Goal: Task Accomplishment & Management: Use online tool/utility

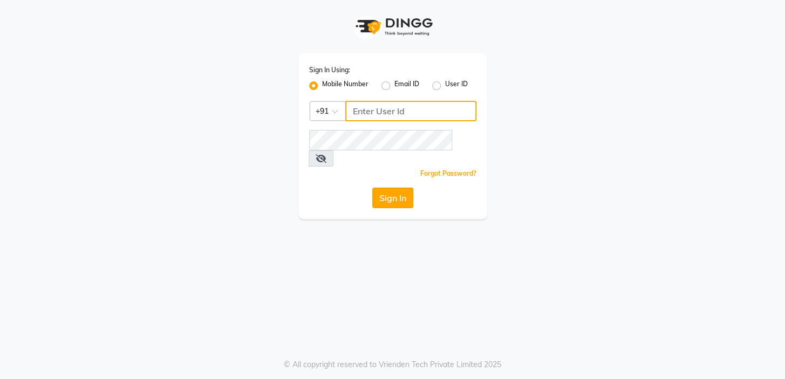
type input "7826887778"
click at [401, 188] on button "Sign In" at bounding box center [392, 198] width 41 height 20
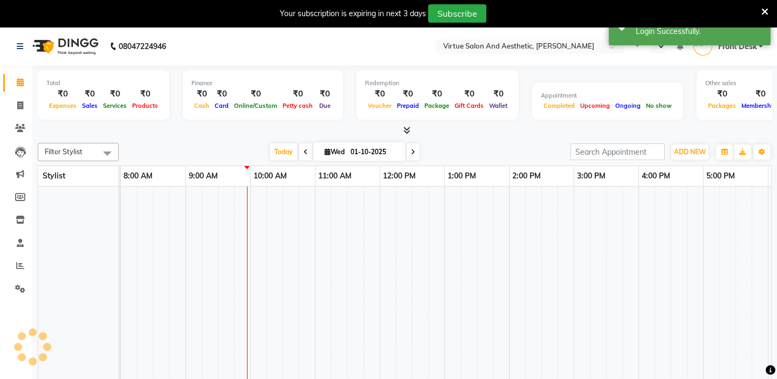
select select "en"
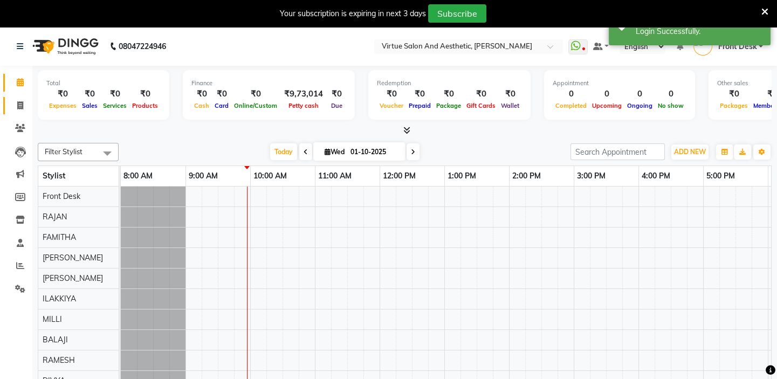
click at [21, 105] on icon at bounding box center [20, 105] width 6 height 8
select select "service"
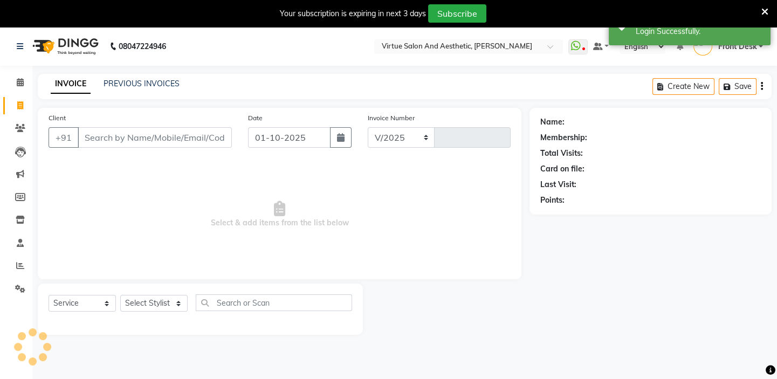
select select "7053"
type input "1435"
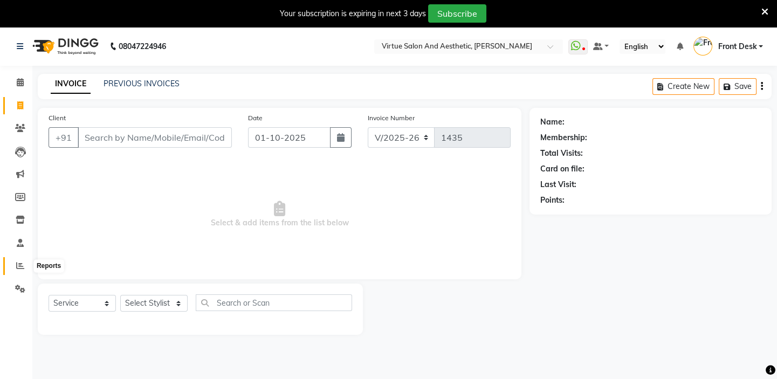
click at [18, 268] on icon at bounding box center [20, 266] width 8 height 8
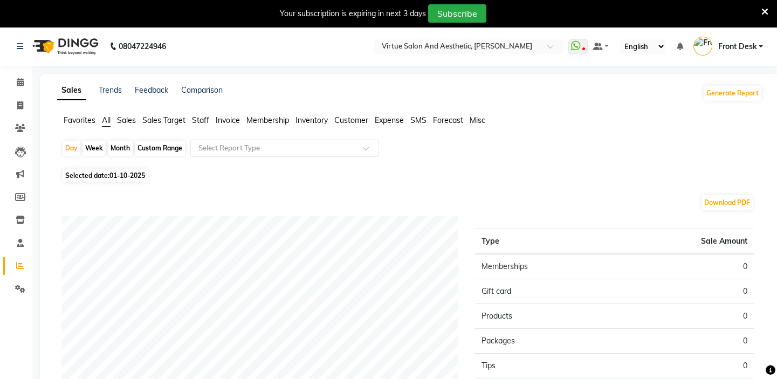
click at [121, 146] on div "Month" at bounding box center [120, 148] width 25 height 15
select select "10"
select select "2025"
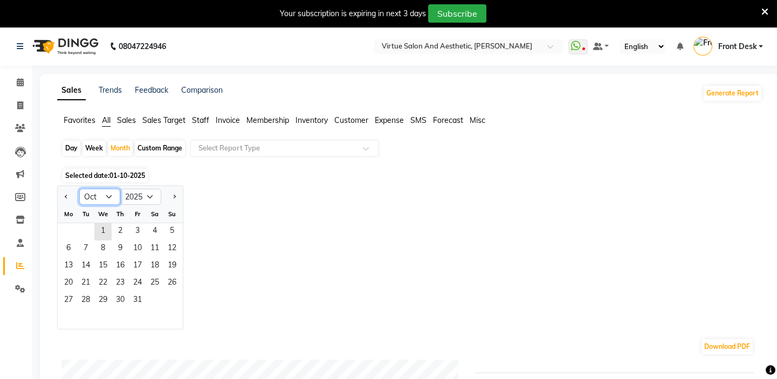
click at [100, 196] on select "Jan Feb Mar Apr May Jun [DATE] Aug Sep Oct Nov Dec" at bounding box center [99, 197] width 41 height 16
select select "9"
click at [79, 189] on select "Jan Feb Mar Apr May Jun [DATE] Aug Sep Oct Nov Dec" at bounding box center [99, 197] width 41 height 16
click at [68, 232] on span "1" at bounding box center [68, 231] width 17 height 17
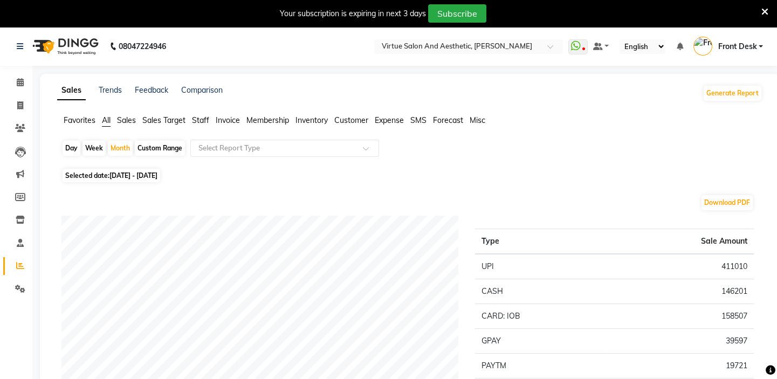
click at [199, 120] on span "Staff" at bounding box center [200, 120] width 17 height 10
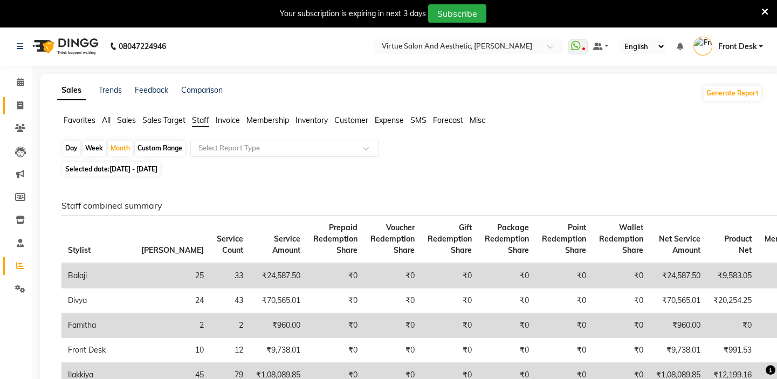
click at [17, 114] on link "Invoice" at bounding box center [16, 106] width 26 height 18
select select "7053"
select select "service"
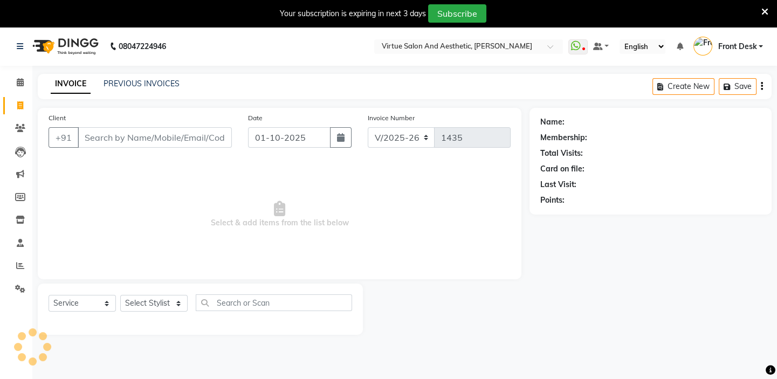
scroll to position [27, 0]
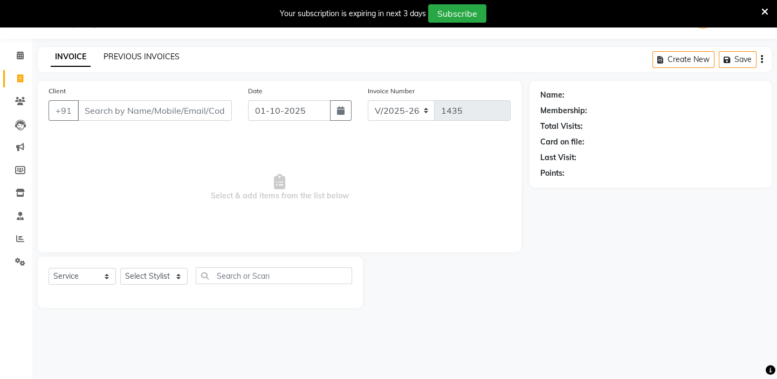
click at [138, 56] on link "PREVIOUS INVOICES" at bounding box center [142, 57] width 76 height 10
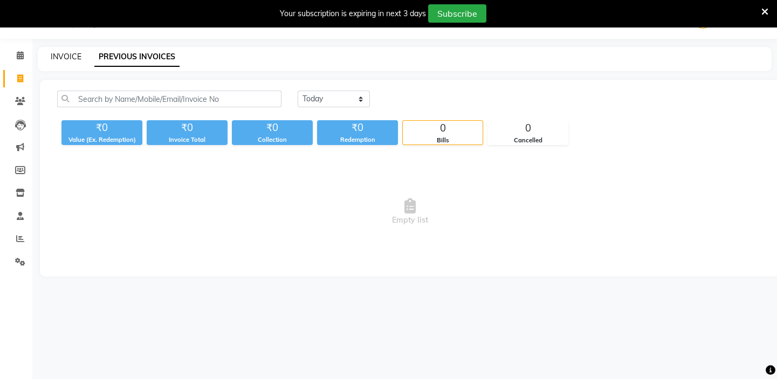
click at [67, 59] on link "INVOICE" at bounding box center [66, 57] width 31 height 10
select select "service"
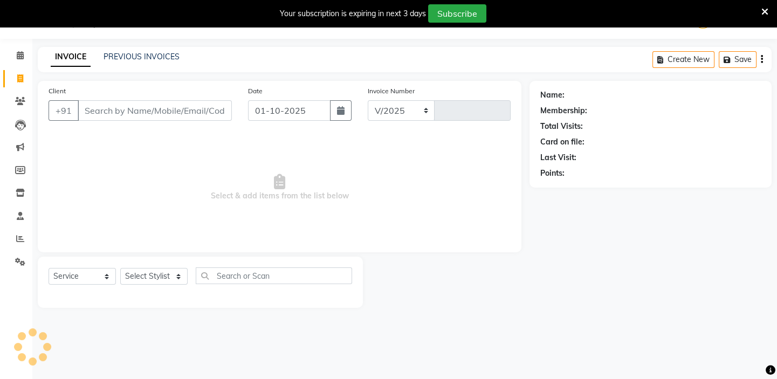
select select "7053"
type input "1435"
click at [65, 62] on link "INVOICE" at bounding box center [71, 56] width 40 height 19
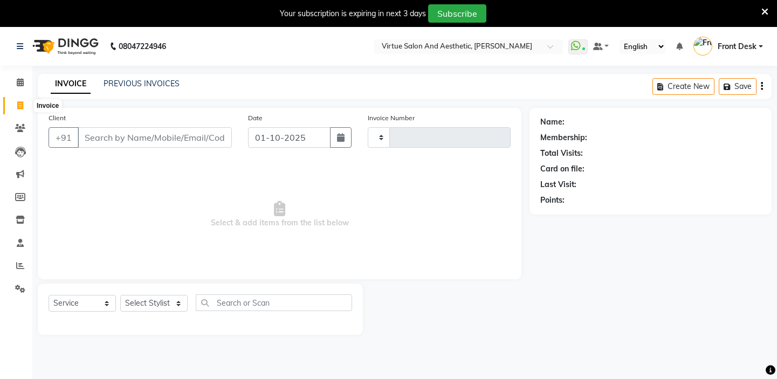
select select "service"
click at [97, 134] on input "Client" at bounding box center [155, 137] width 154 height 20
type input "1435"
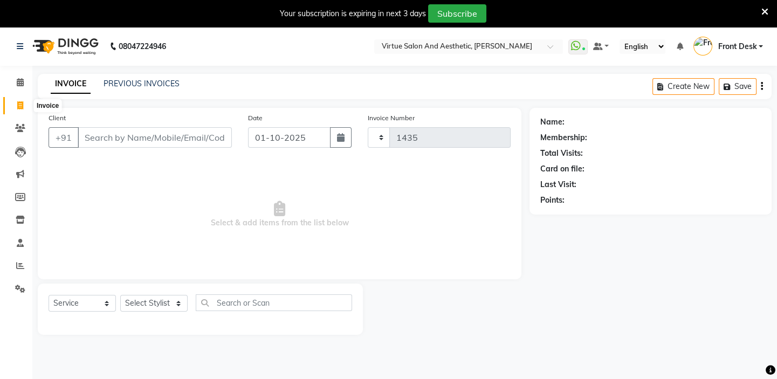
select select "7053"
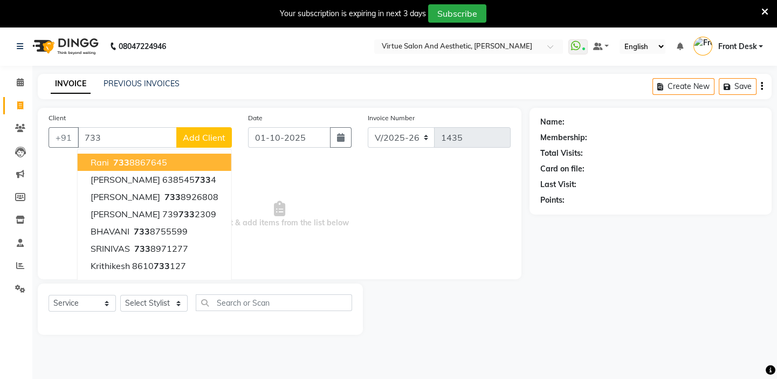
click at [153, 167] on ngb-highlight "733 8867645" at bounding box center [139, 162] width 56 height 11
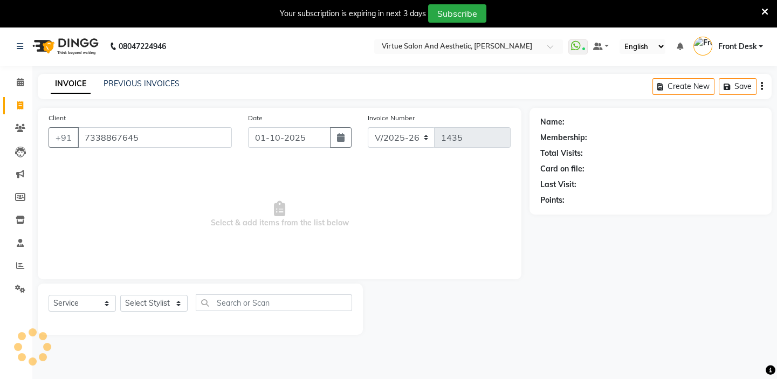
type input "7338867645"
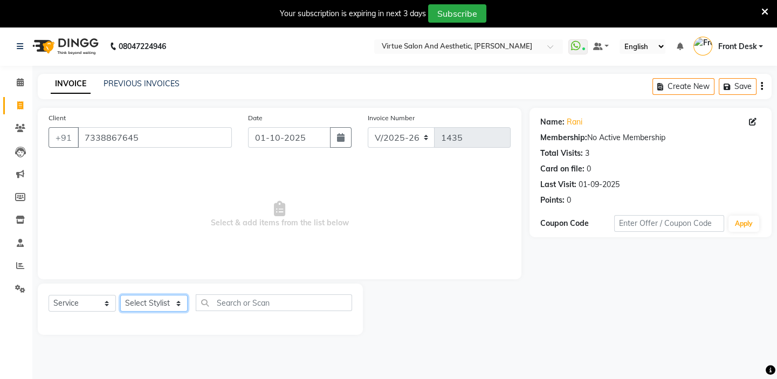
click at [143, 304] on select "Select Stylist BALAJI DIVYA FAMITHA Front Desk ILAKKIYA ISHWARYA Kabilan KESHAV…" at bounding box center [153, 303] width 67 height 17
click at [345, 248] on span "Select & add items from the list below" at bounding box center [280, 215] width 462 height 108
click at [149, 304] on select "Select Stylist BALAJI DIVYA FAMITHA Front Desk ILAKKIYA ISHWARYA Kabilan KESHAV…" at bounding box center [153, 303] width 67 height 17
select select "58624"
click at [120, 295] on select "Select Stylist BALAJI DIVYA FAMITHA Front Desk ILAKKIYA ISHWARYA Kabilan KESHAV…" at bounding box center [153, 303] width 67 height 17
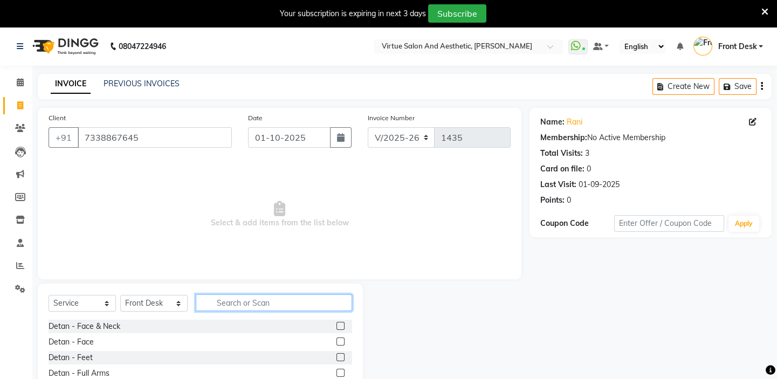
click at [262, 303] on input "text" at bounding box center [274, 302] width 156 height 17
click at [337, 328] on label at bounding box center [341, 326] width 8 height 8
click at [337, 328] on input "checkbox" at bounding box center [340, 326] width 7 height 7
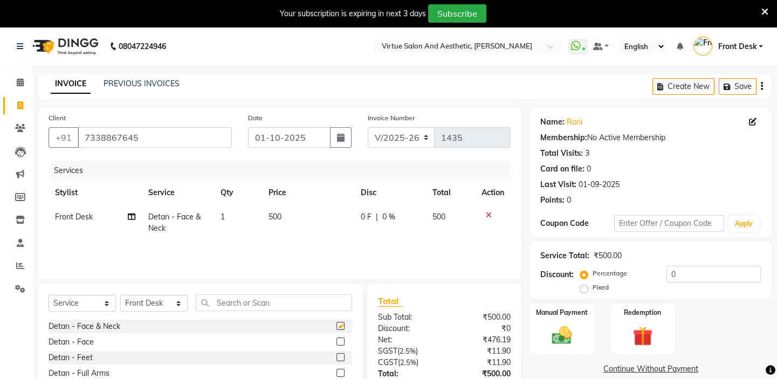
checkbox input "false"
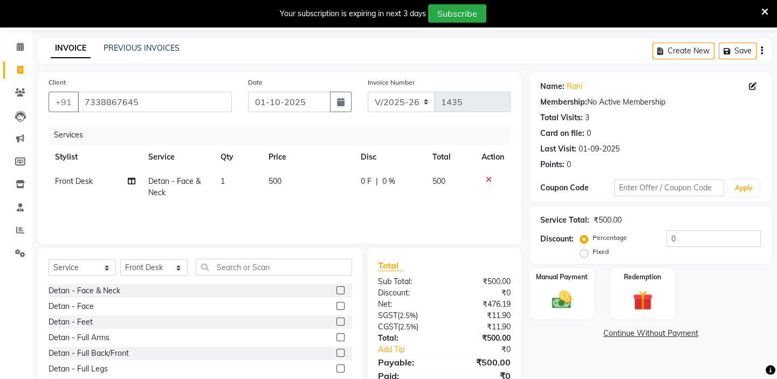
scroll to position [80, 0]
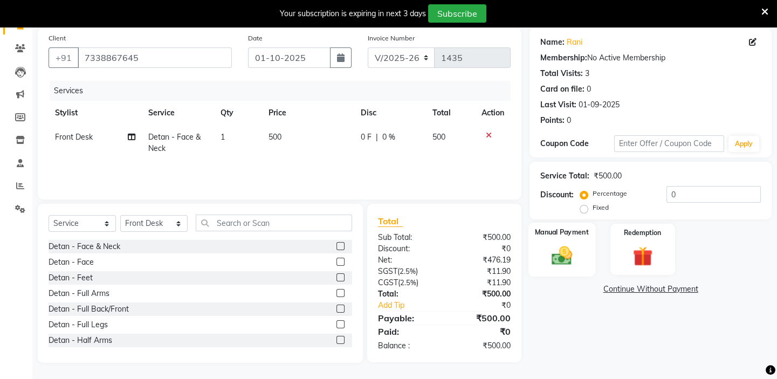
click at [563, 260] on img at bounding box center [561, 256] width 33 height 24
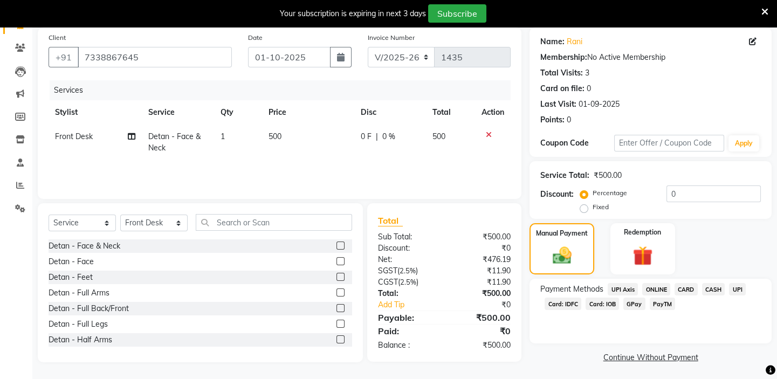
click at [737, 290] on span "UPI" at bounding box center [737, 289] width 17 height 12
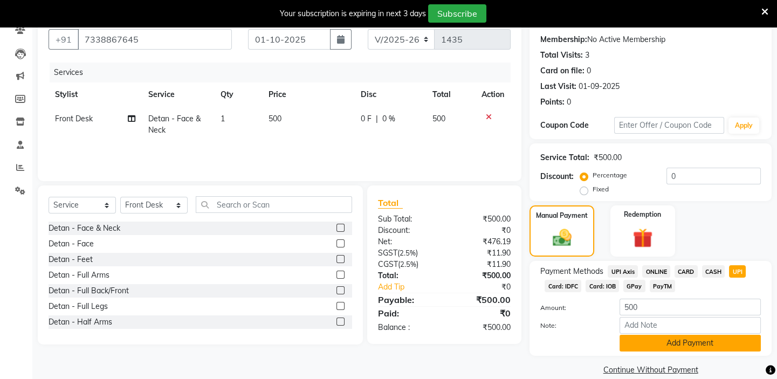
scroll to position [113, 0]
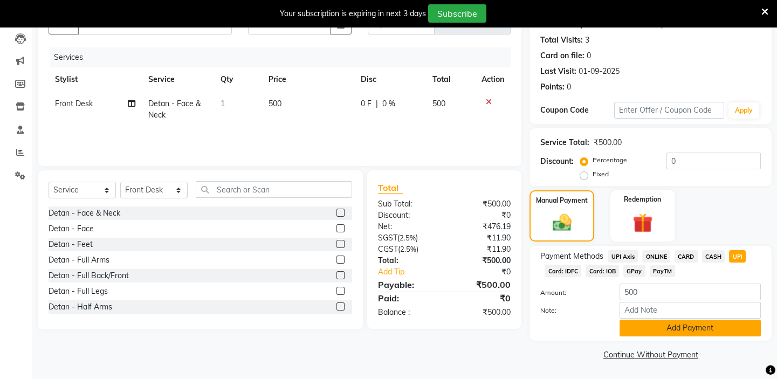
click at [698, 325] on button "Add Payment" at bounding box center [690, 328] width 141 height 17
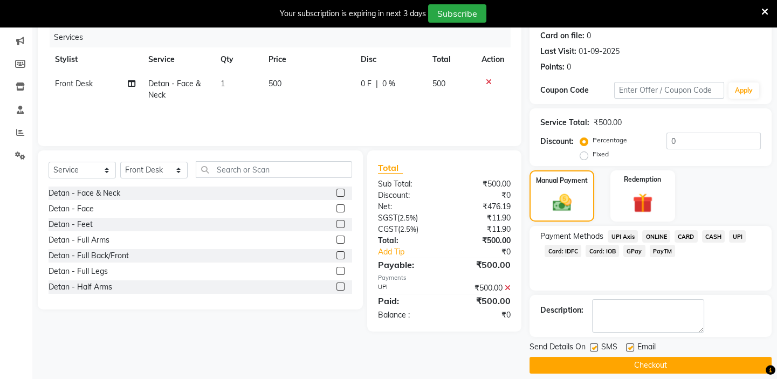
scroll to position [143, 0]
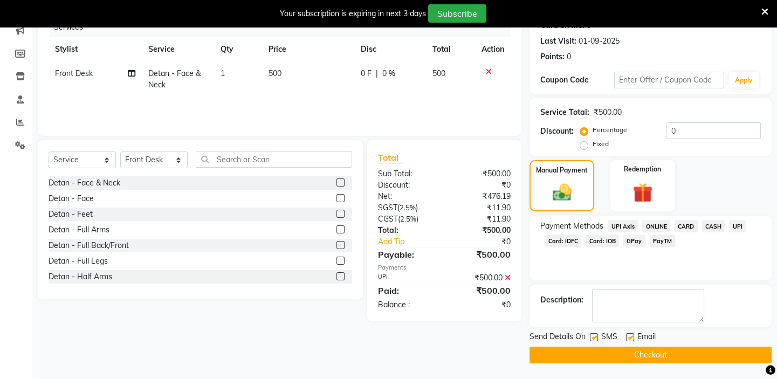
click at [696, 351] on button "Checkout" at bounding box center [651, 355] width 242 height 17
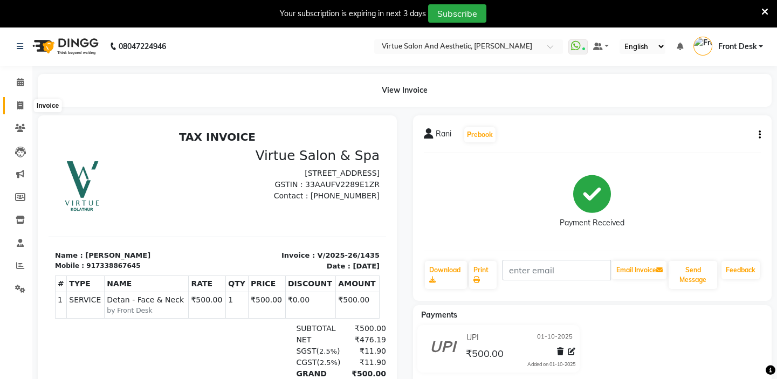
click at [15, 103] on span at bounding box center [20, 106] width 19 height 12
select select "service"
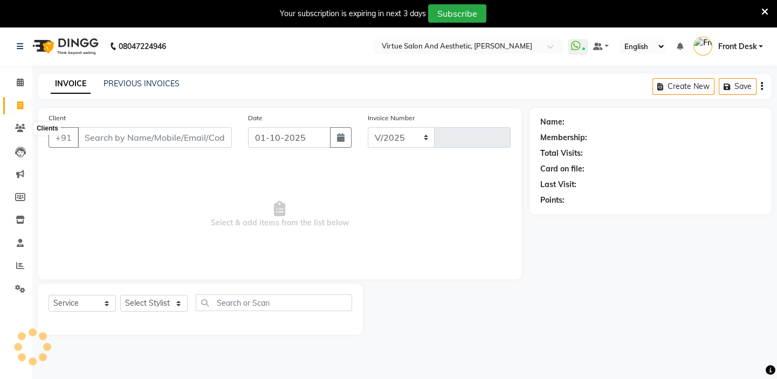
select select "7053"
type input "1436"
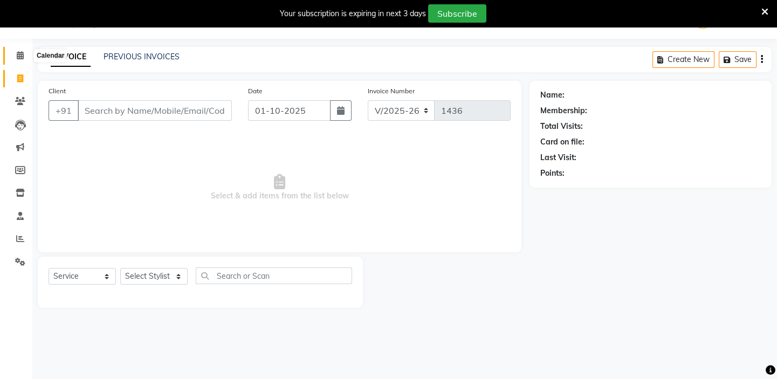
click at [20, 56] on icon at bounding box center [20, 55] width 7 height 8
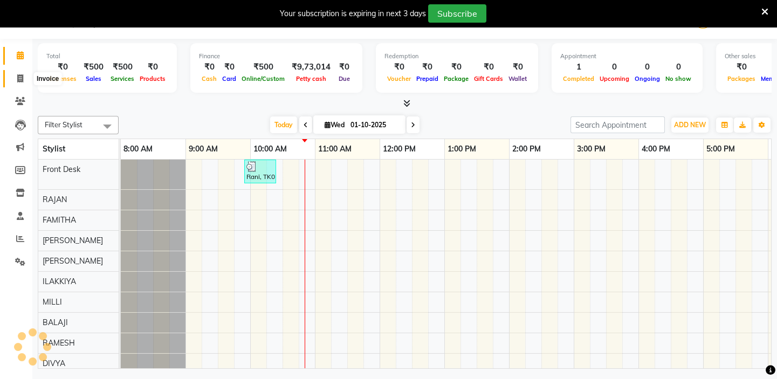
click at [20, 79] on icon at bounding box center [20, 78] width 6 height 8
select select "service"
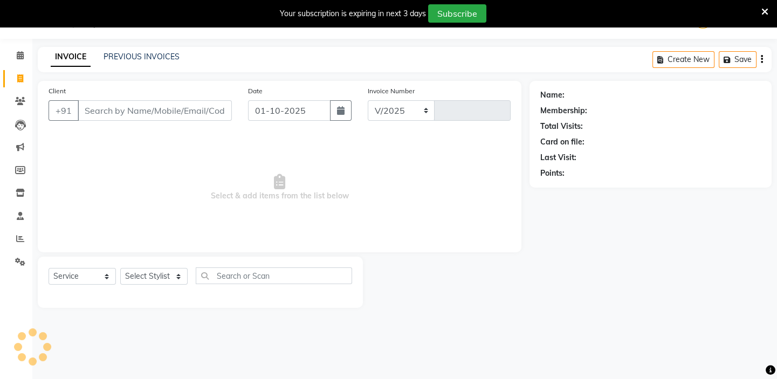
select select "7053"
type input "1436"
click at [167, 59] on link "PREVIOUS INVOICES" at bounding box center [142, 57] width 76 height 10
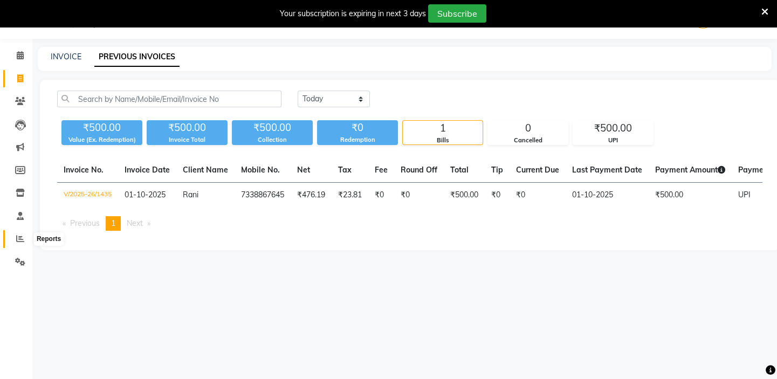
click at [20, 238] on icon at bounding box center [20, 239] width 8 height 8
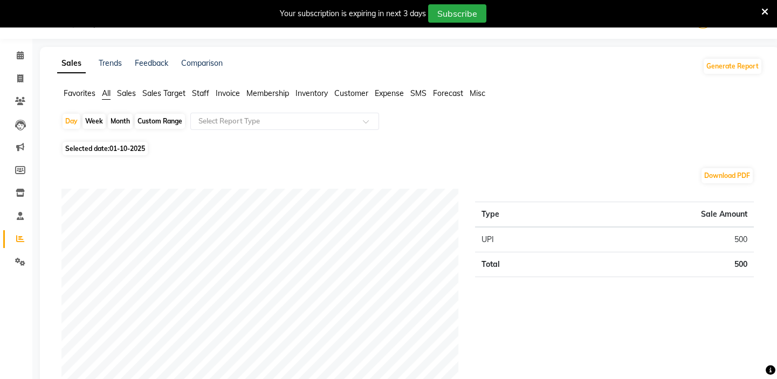
click at [197, 93] on span "Staff" at bounding box center [200, 93] width 17 height 10
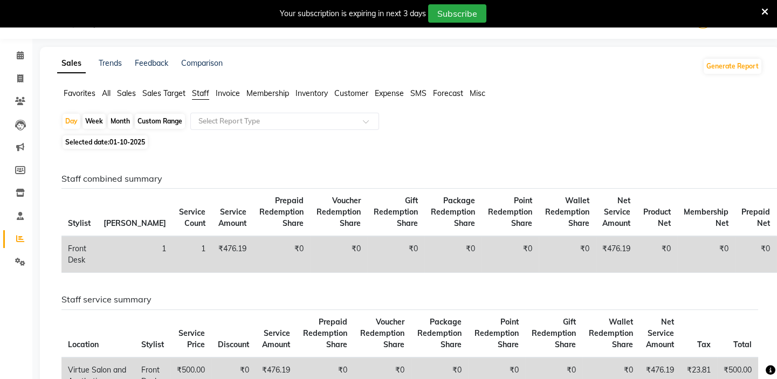
click at [148, 119] on div "Custom Range" at bounding box center [160, 121] width 50 height 15
select select "10"
select select "2025"
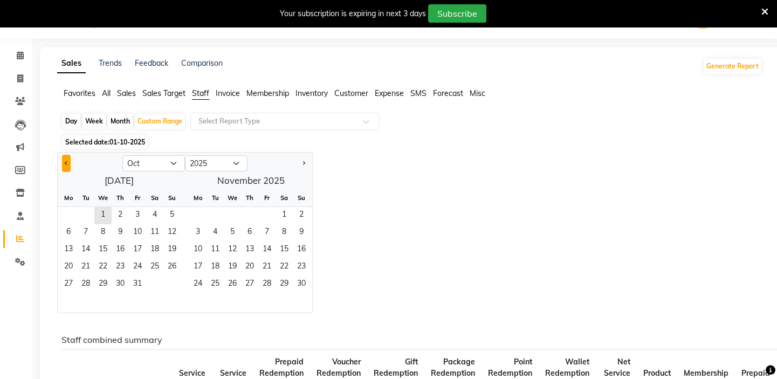
click at [67, 162] on span "Previous month" at bounding box center [67, 163] width 4 height 4
select select "9"
click at [62, 211] on span "1" at bounding box center [68, 215] width 17 height 17
click at [81, 282] on span "30" at bounding box center [85, 284] width 17 height 17
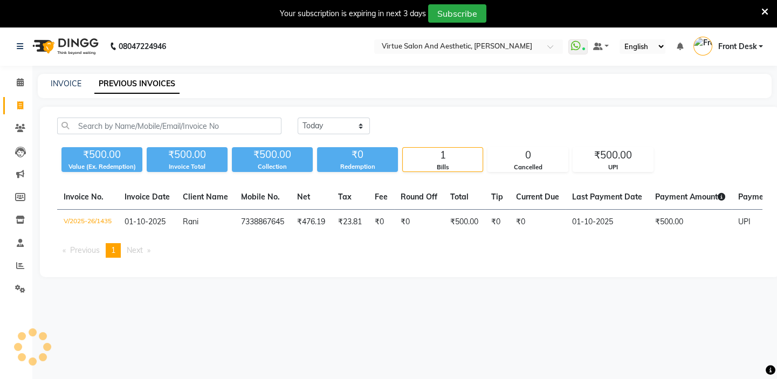
scroll to position [27, 0]
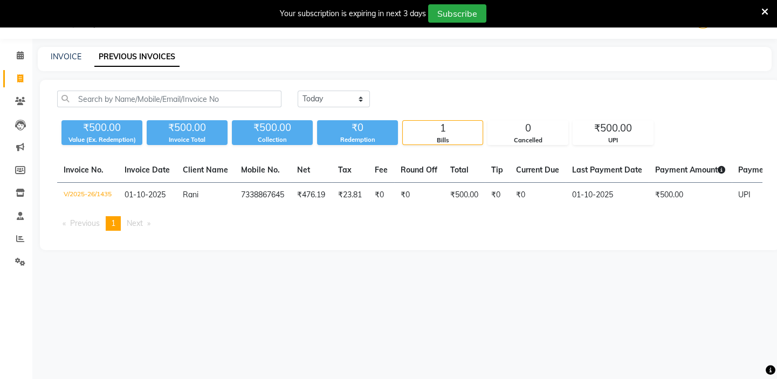
select select "7053"
select select "service"
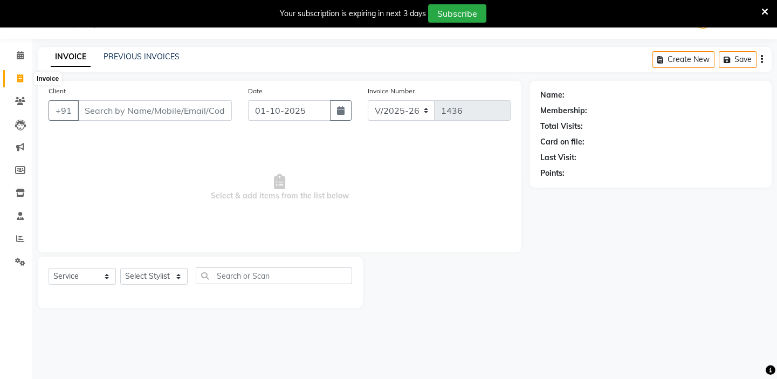
click at [15, 81] on span at bounding box center [20, 79] width 19 height 12
select select "7053"
select select "service"
